Goal: Check status: Check status

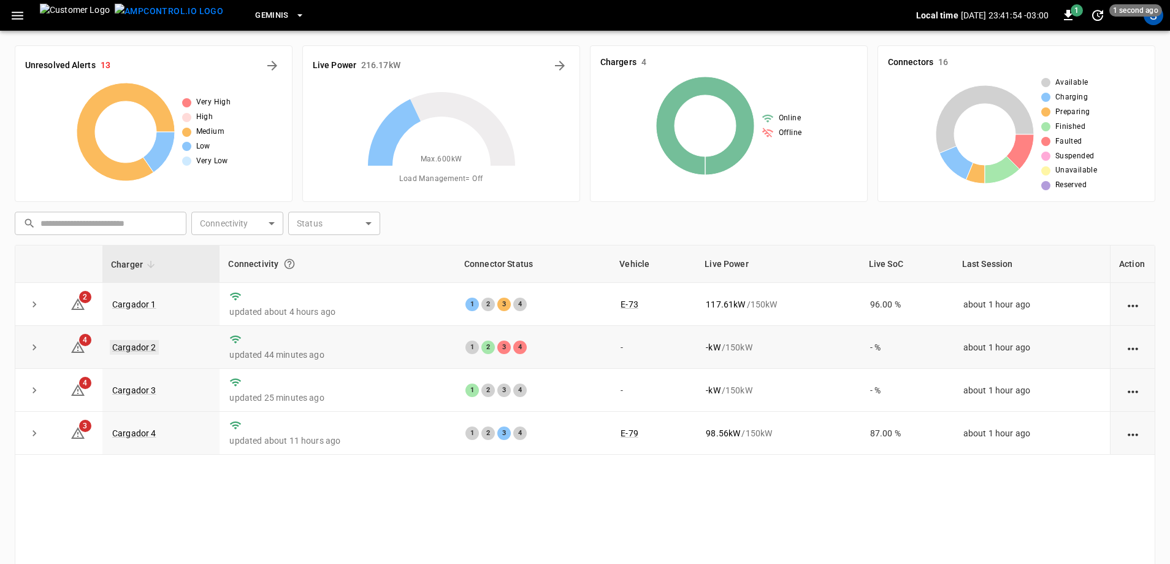
click at [155, 350] on link "Cargador 2" at bounding box center [134, 347] width 49 height 15
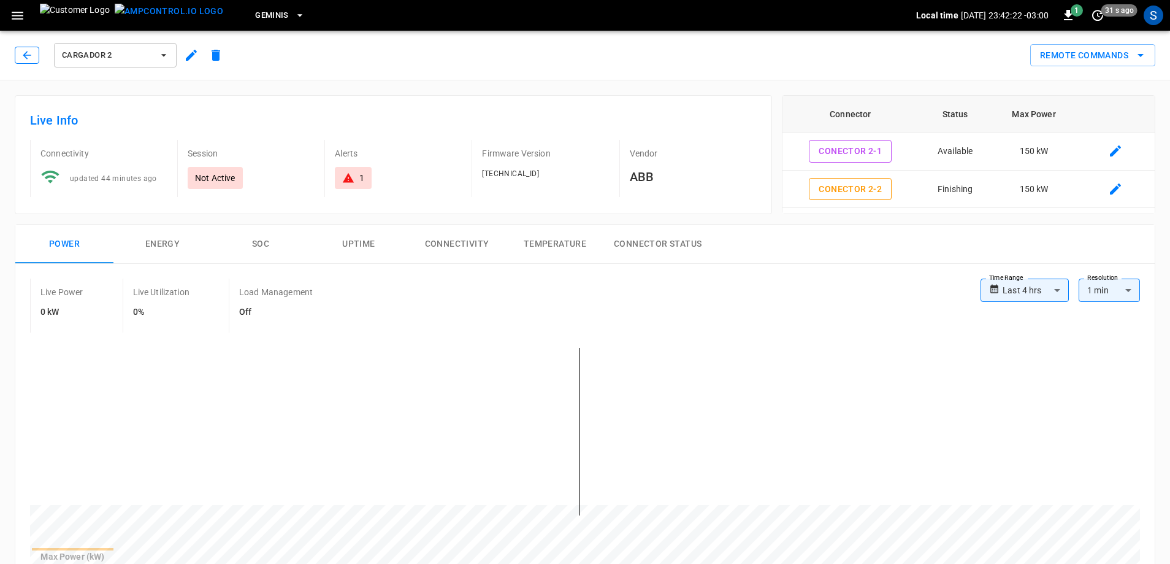
click at [34, 59] on button "button" at bounding box center [27, 55] width 25 height 17
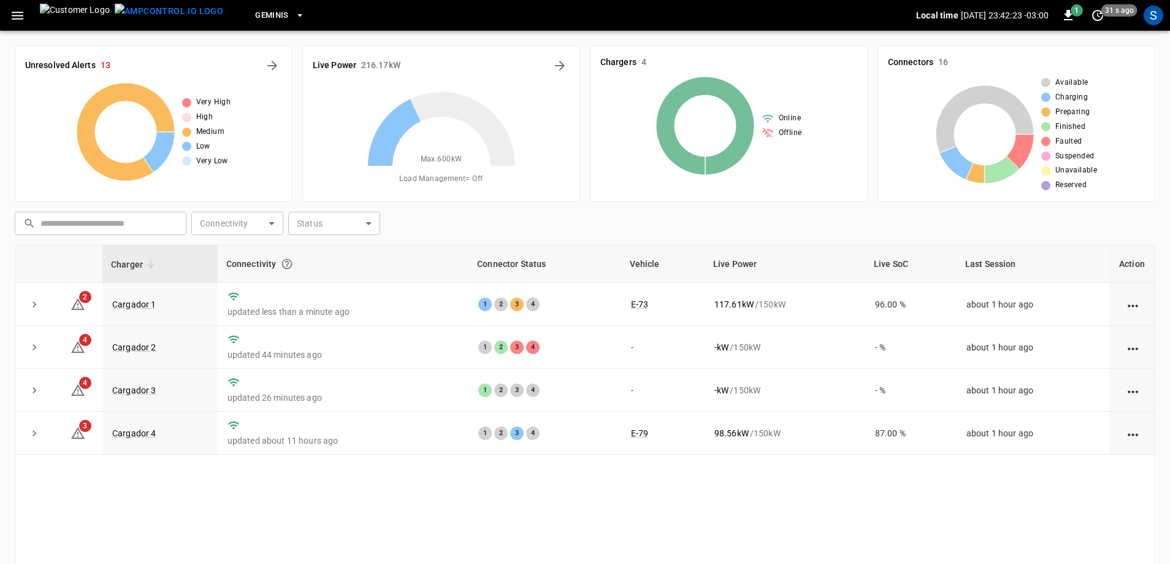
scroll to position [61, 0]
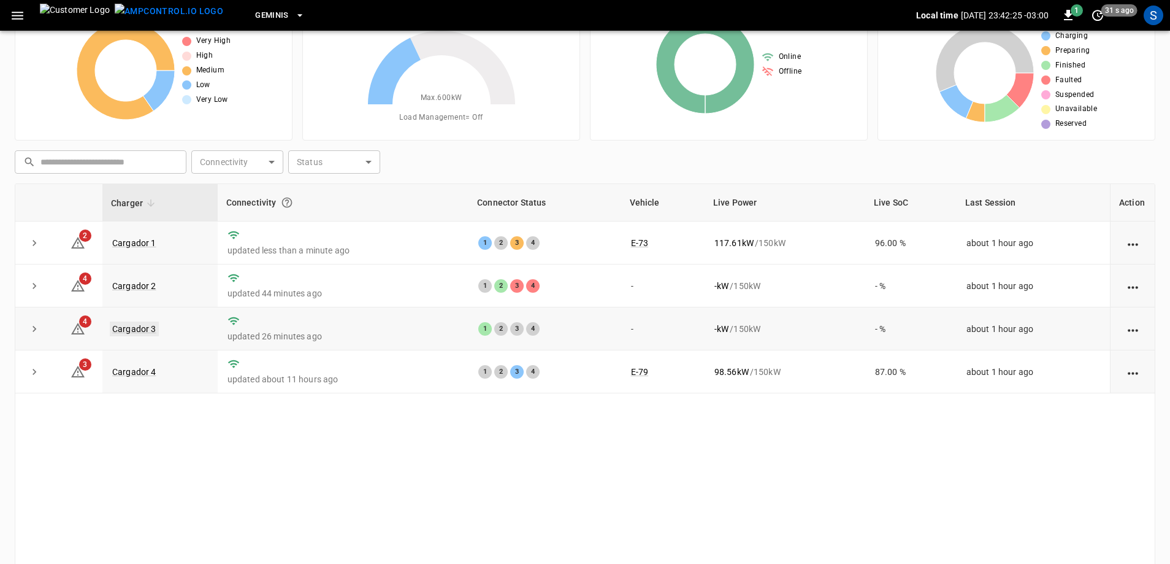
click at [144, 332] on link "Cargador 3" at bounding box center [134, 328] width 49 height 15
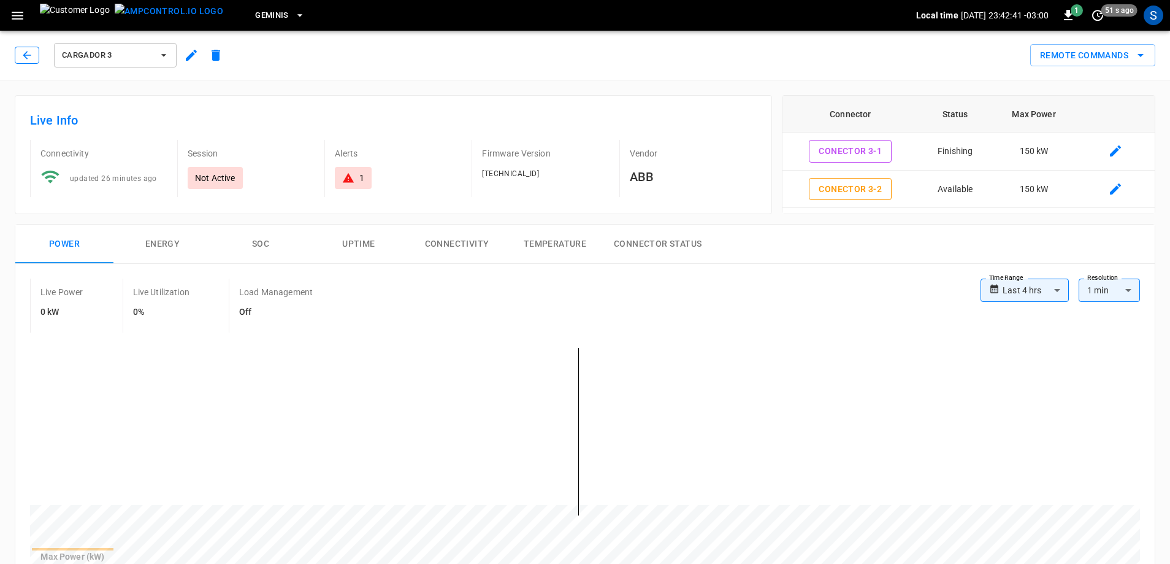
click at [21, 52] on icon "button" at bounding box center [27, 55] width 12 height 12
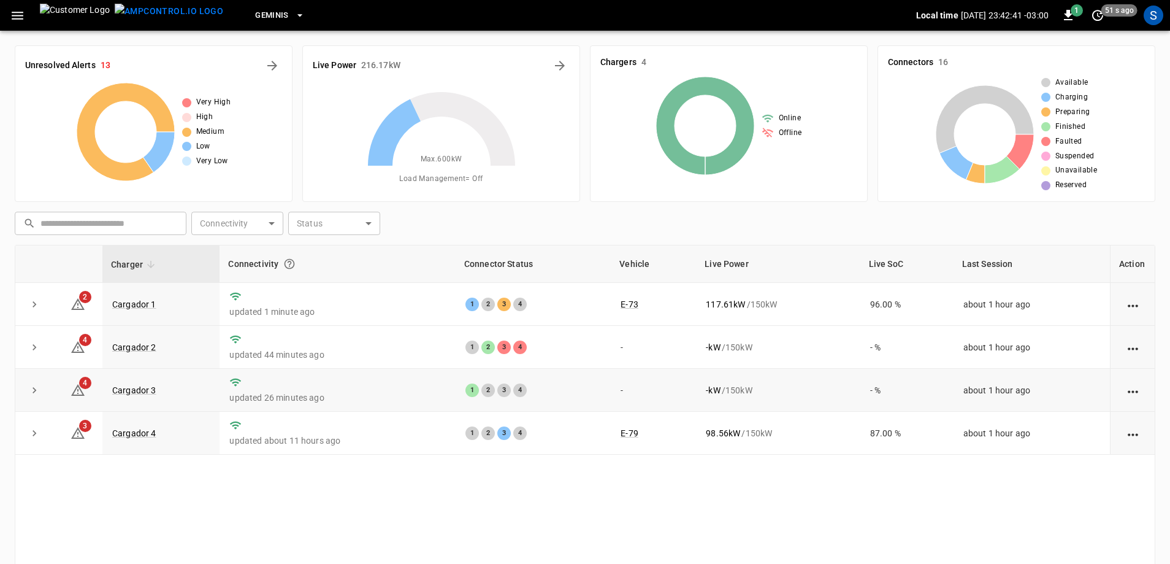
scroll to position [61, 0]
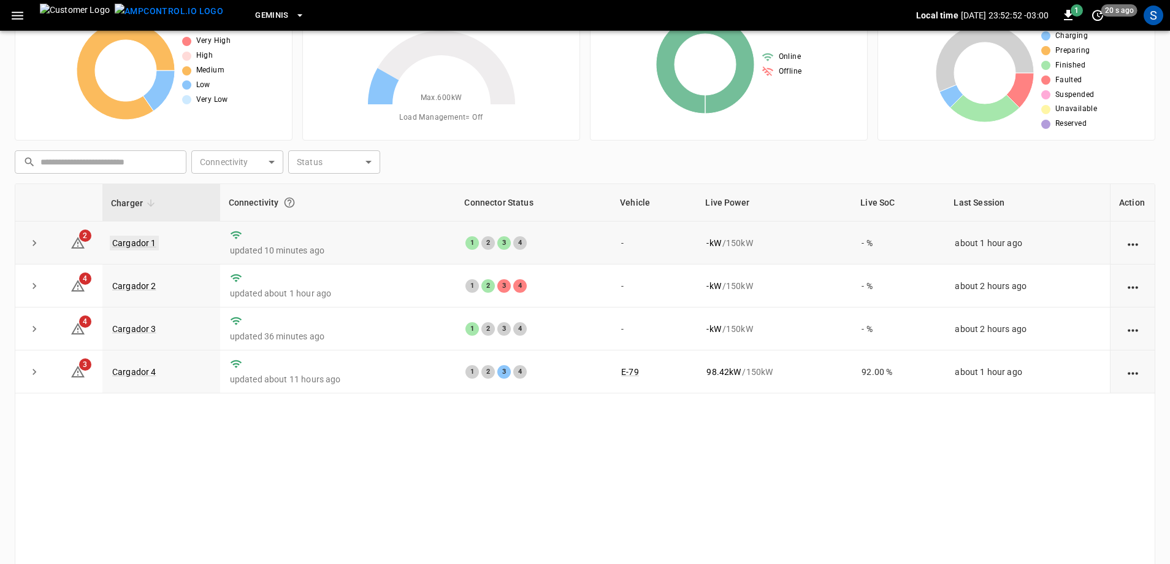
click at [139, 246] on link "Cargador 1" at bounding box center [134, 242] width 49 height 15
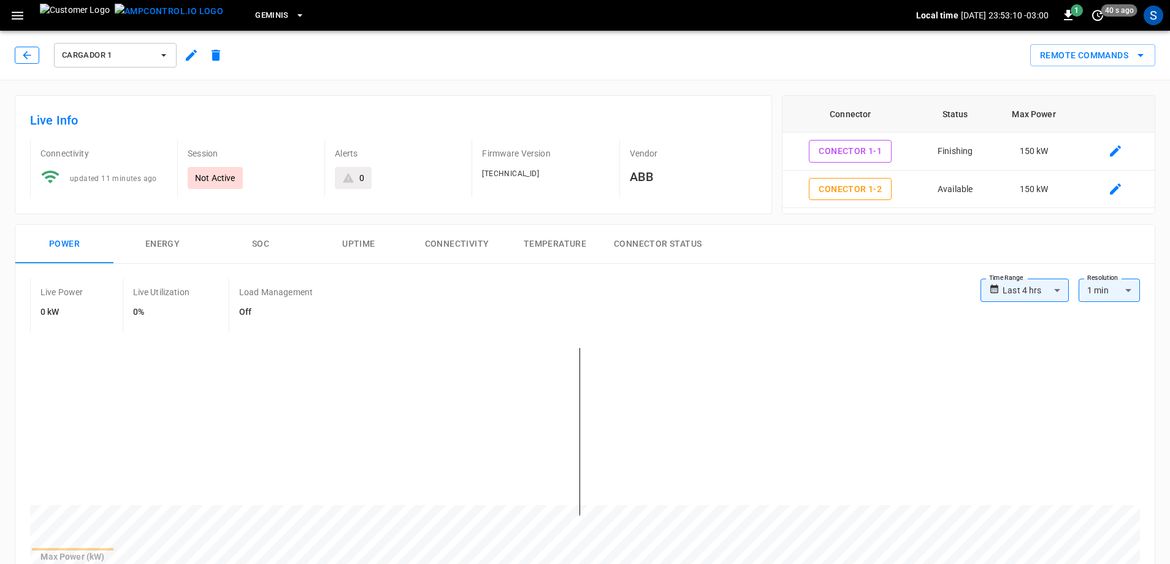
click at [31, 60] on icon "button" at bounding box center [27, 55] width 12 height 12
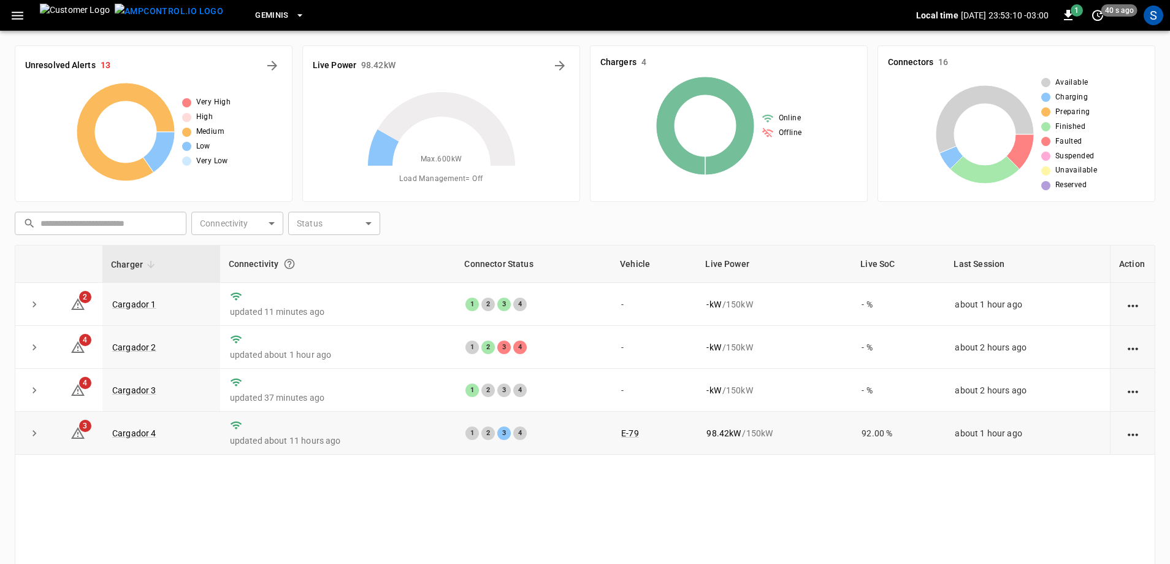
scroll to position [61, 0]
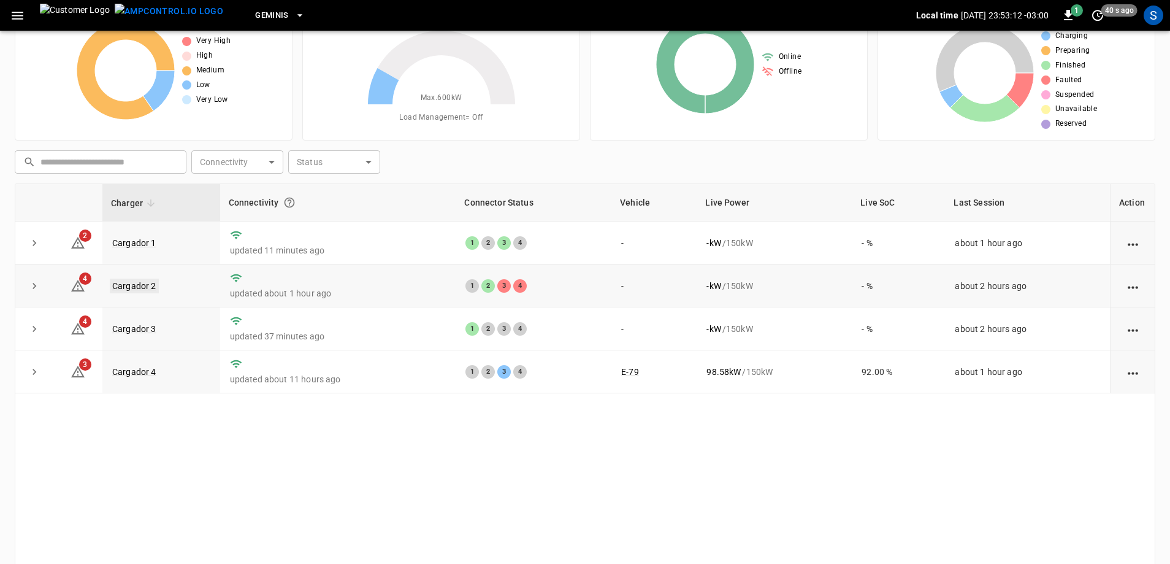
click at [140, 287] on link "Cargador 2" at bounding box center [134, 285] width 49 height 15
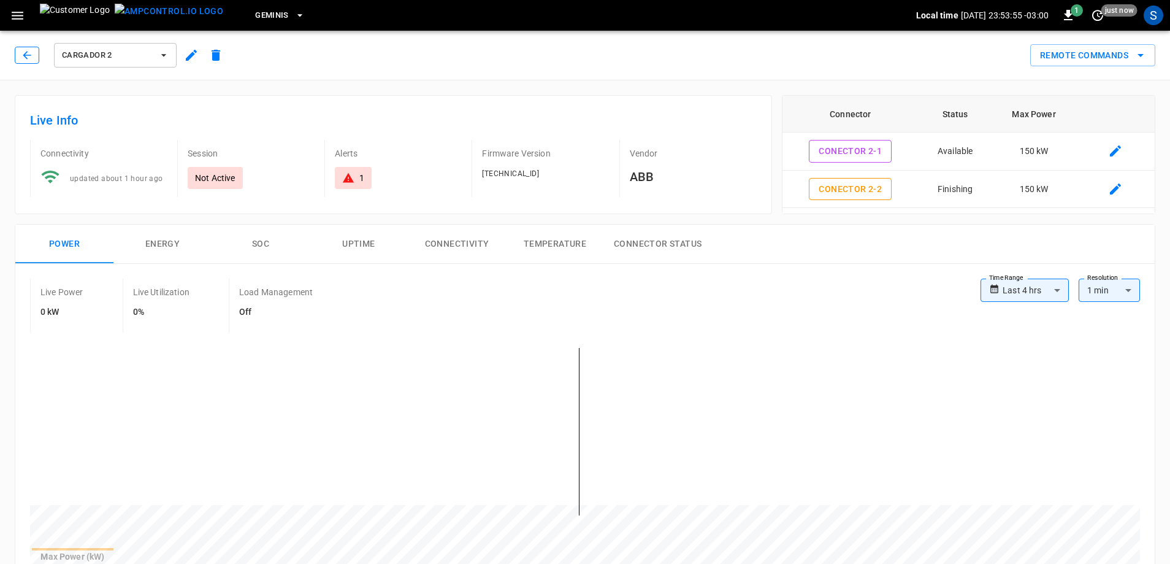
click at [38, 60] on button "button" at bounding box center [27, 55] width 25 height 17
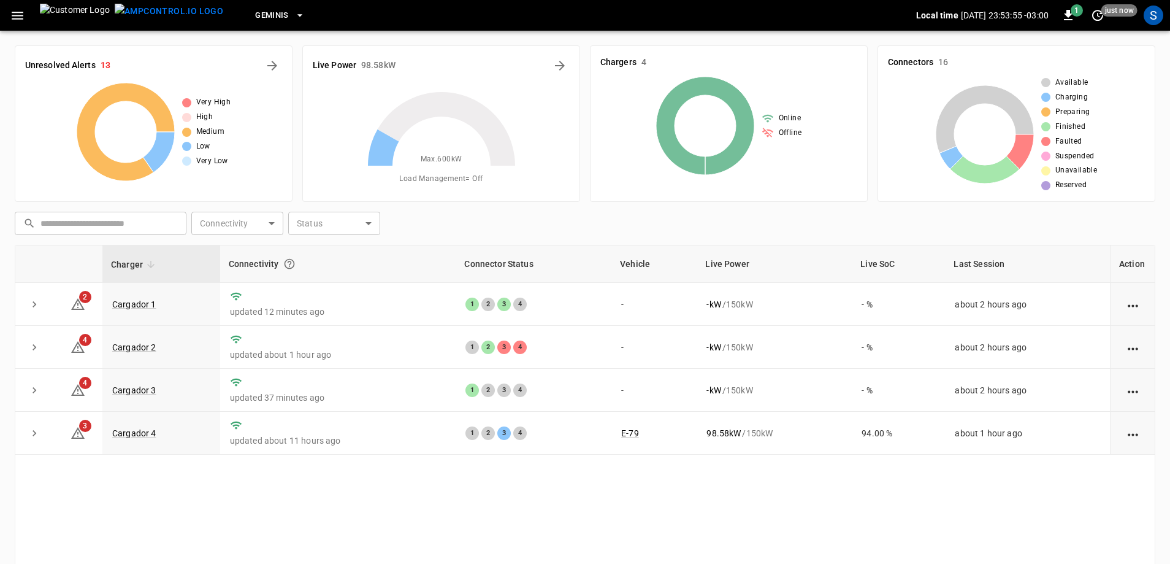
scroll to position [61, 0]
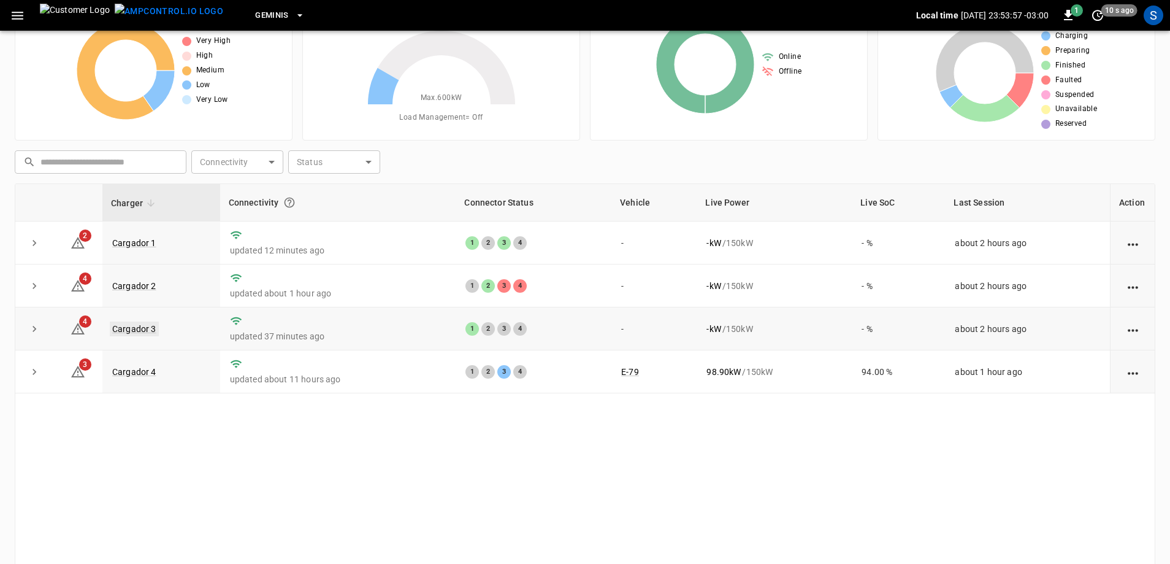
click at [127, 335] on link "Cargador 3" at bounding box center [134, 328] width 49 height 15
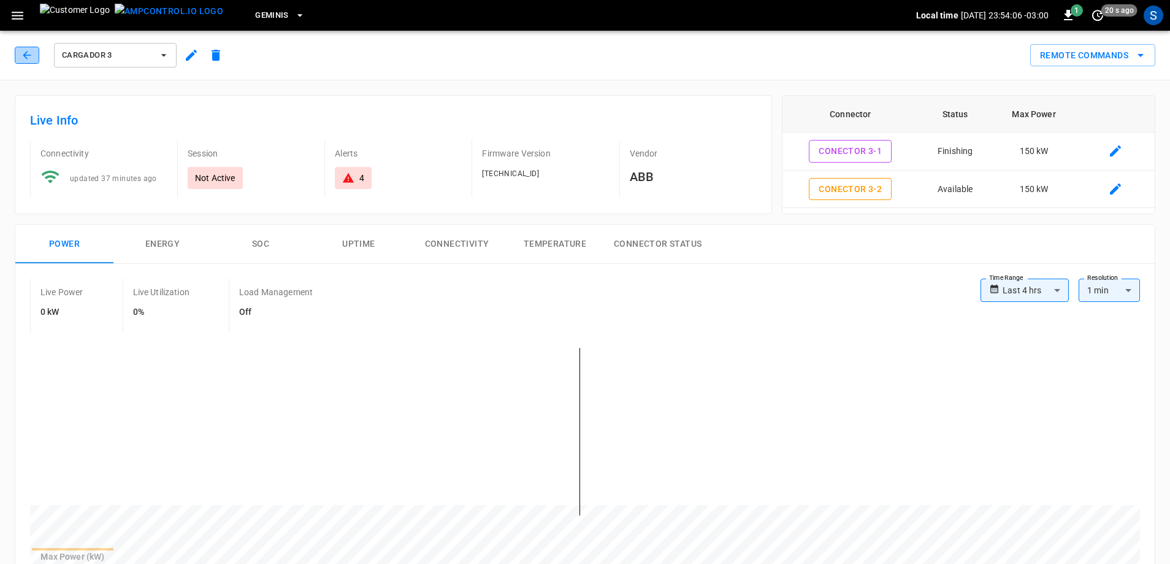
click at [26, 63] on button "button" at bounding box center [27, 55] width 25 height 17
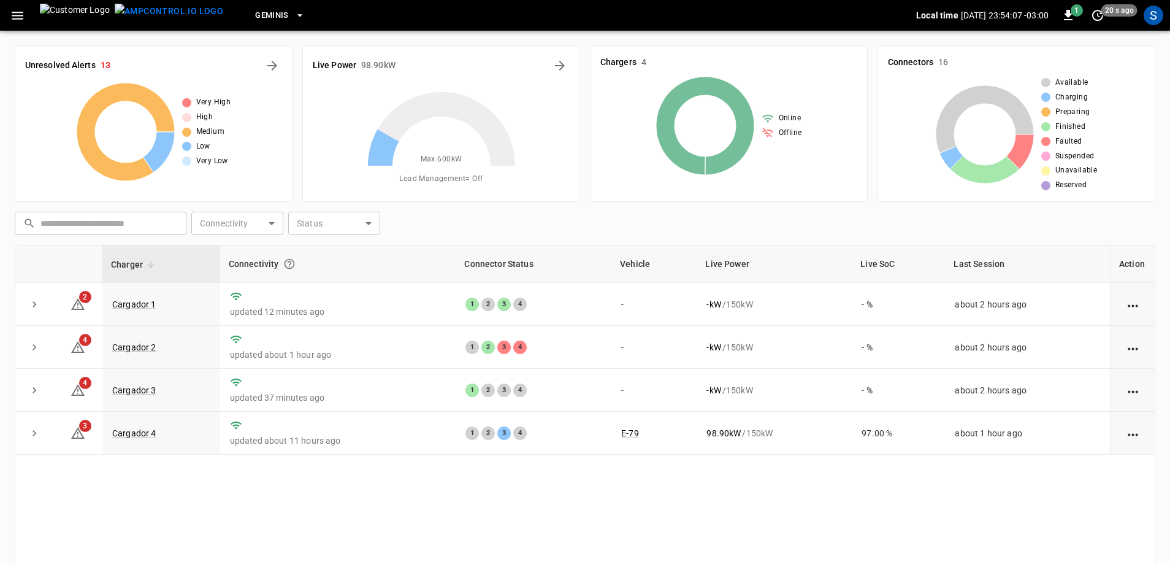
scroll to position [61, 0]
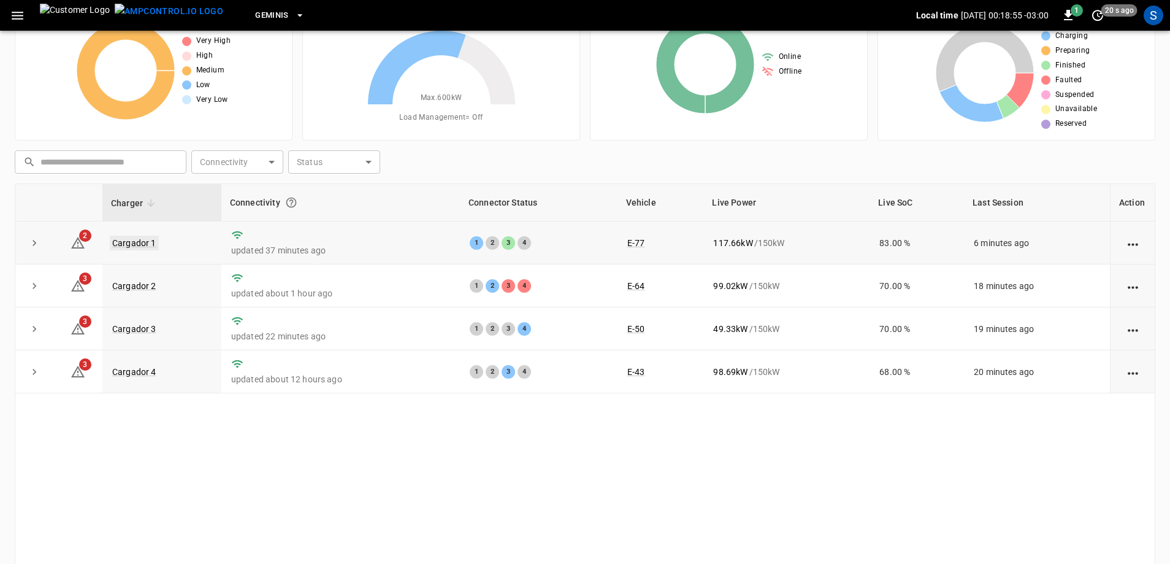
click at [130, 242] on link "Cargador 1" at bounding box center [134, 242] width 49 height 15
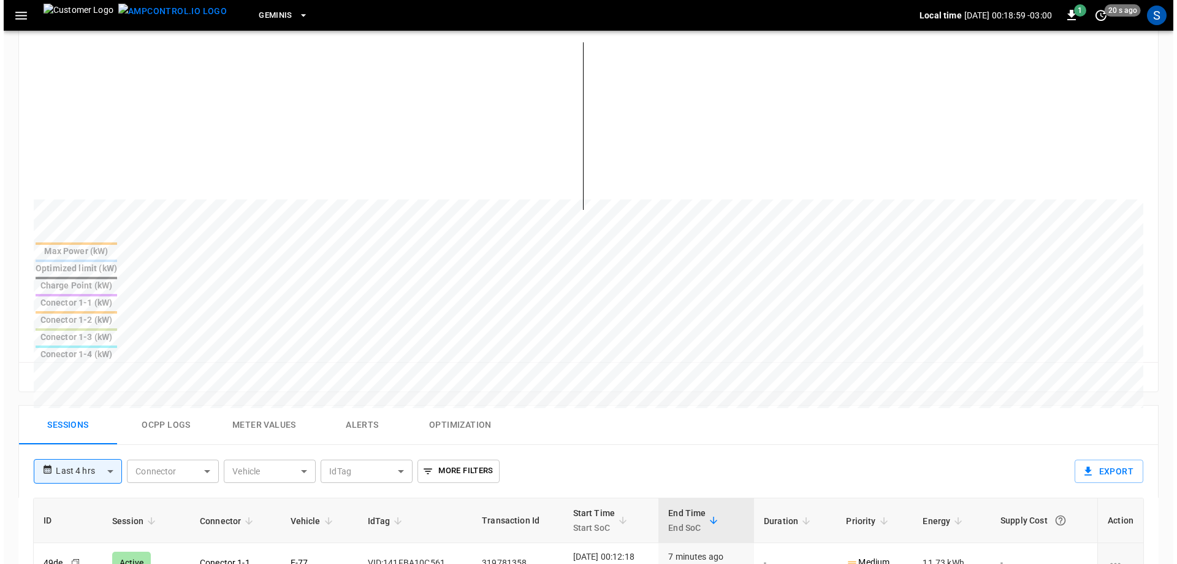
scroll to position [307, 0]
click at [57, 378] on body "**********" at bounding box center [585, 315] width 1170 height 1245
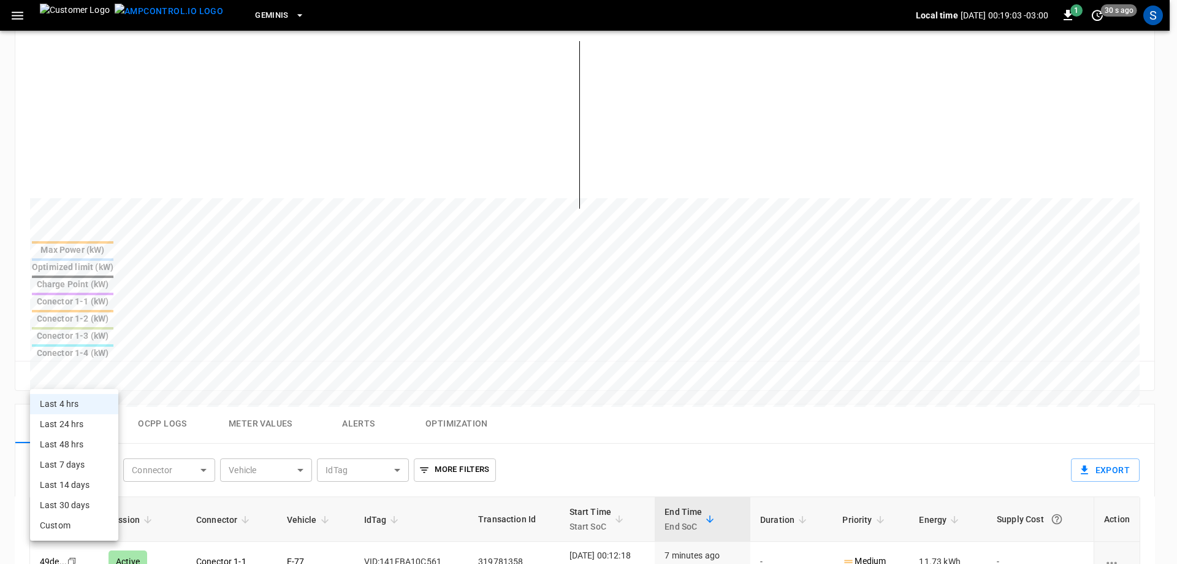
click at [68, 421] on li "Last 24 hrs" at bounding box center [74, 424] width 88 height 20
type input "**********"
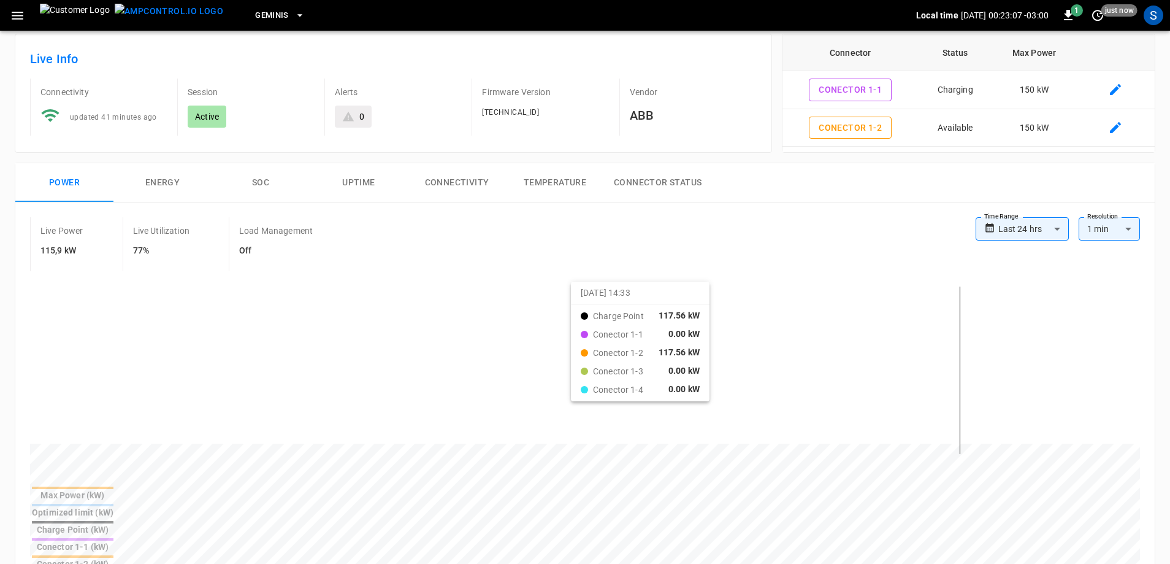
scroll to position [0, 0]
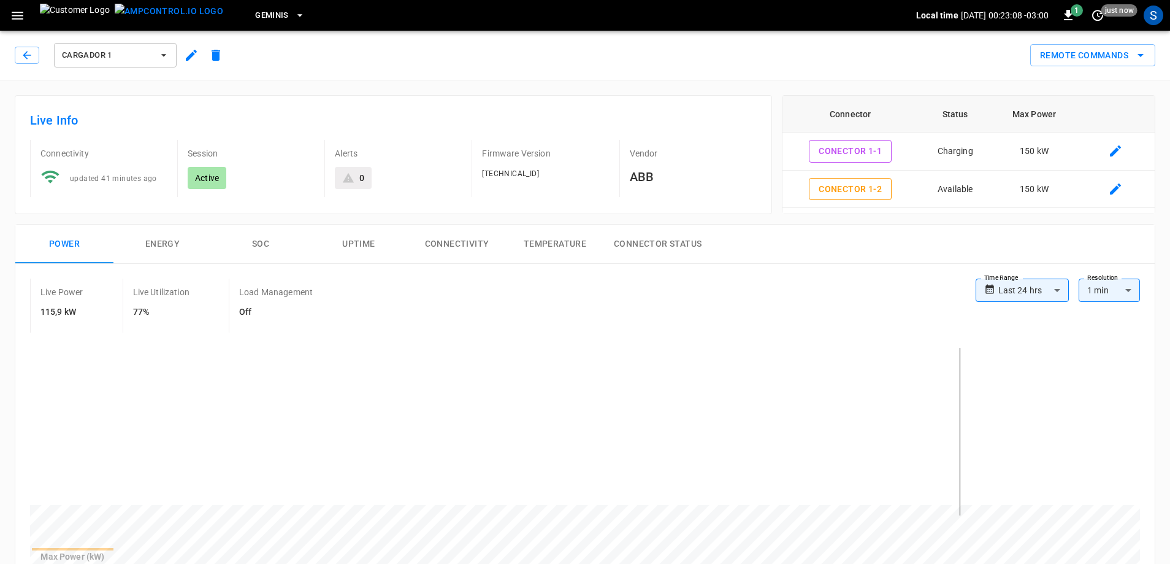
click at [31, 58] on icon "button" at bounding box center [27, 55] width 12 height 12
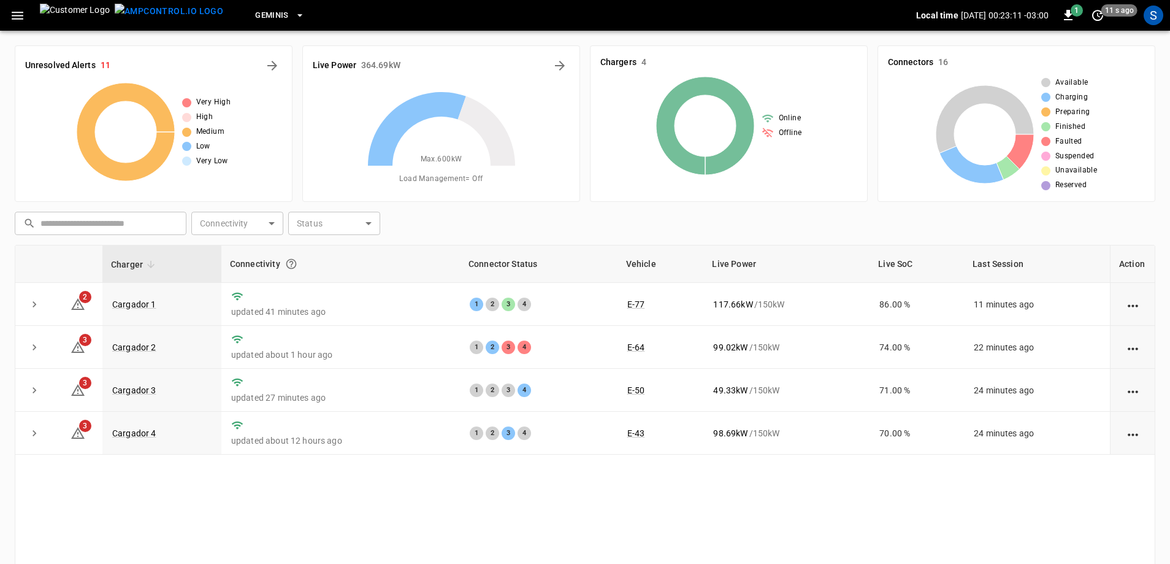
scroll to position [123, 0]
